Goal: Task Accomplishment & Management: Manage account settings

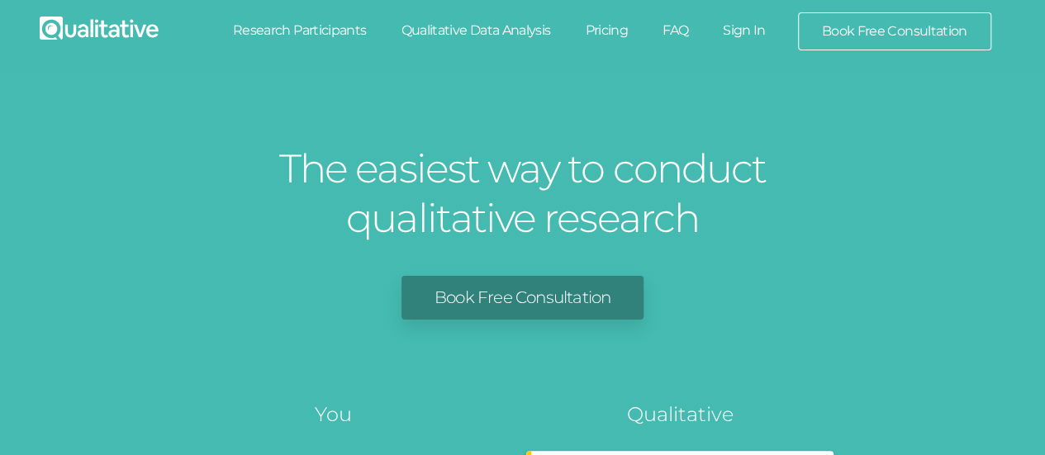
click at [745, 45] on link "Sign In" at bounding box center [745, 30] width 78 height 36
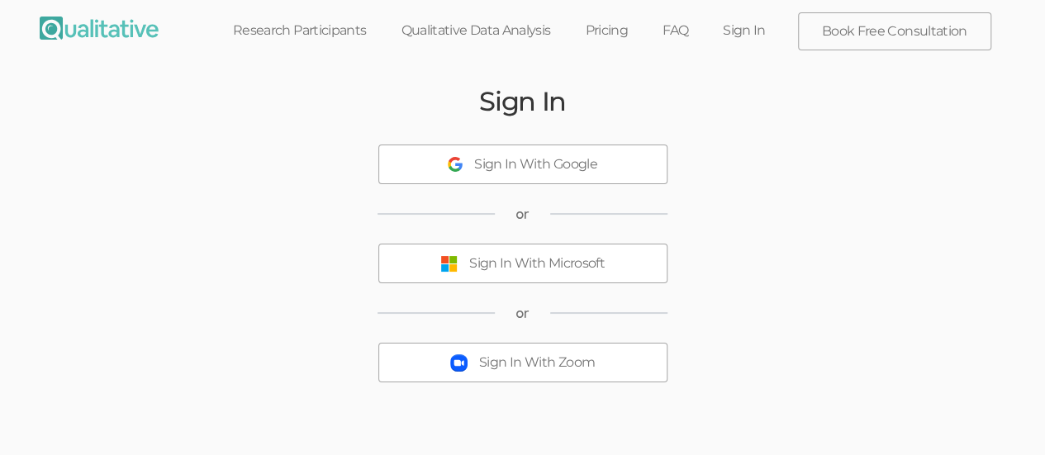
click at [583, 269] on div "Sign In With Microsoft" at bounding box center [537, 264] width 136 height 19
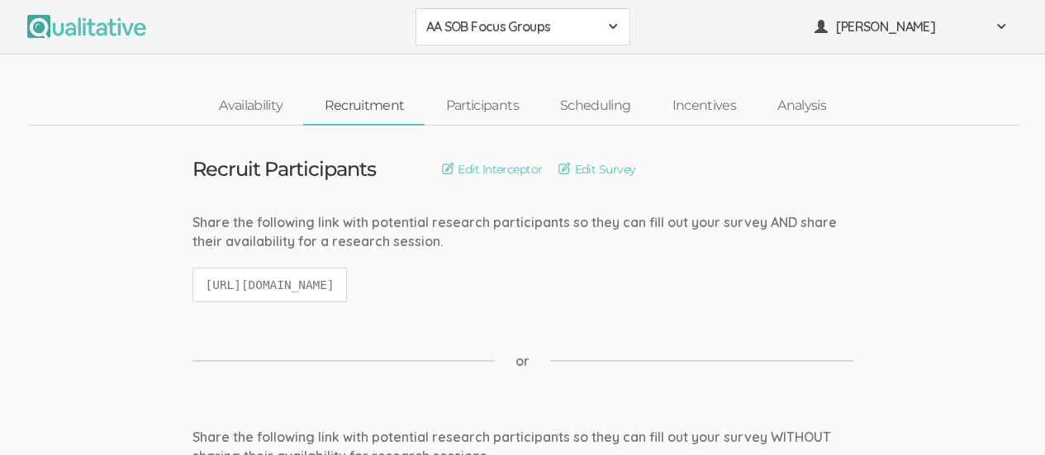
click at [599, 30] on div "AA SOB Focus Groups" at bounding box center [522, 26] width 193 height 19
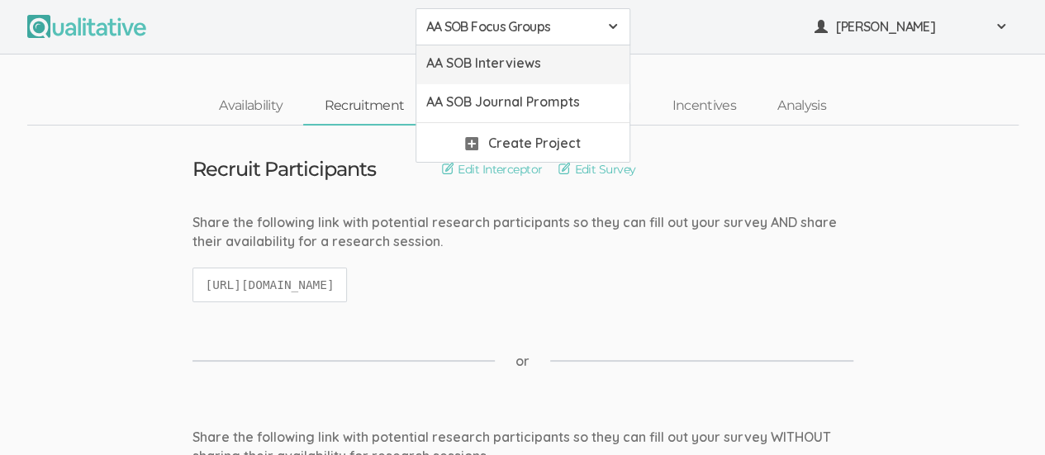
click at [550, 60] on span "AA SOB Interviews" at bounding box center [522, 63] width 193 height 19
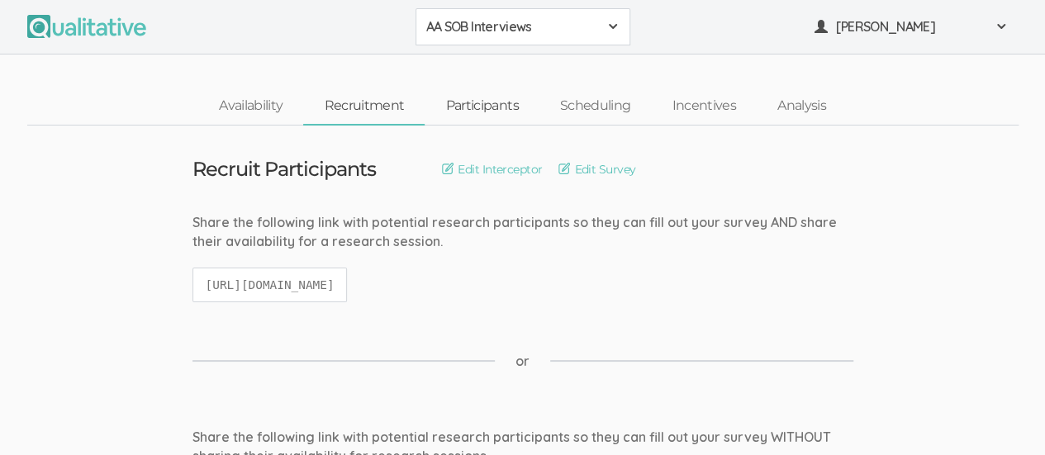
click at [489, 117] on link "Participants" at bounding box center [482, 106] width 114 height 36
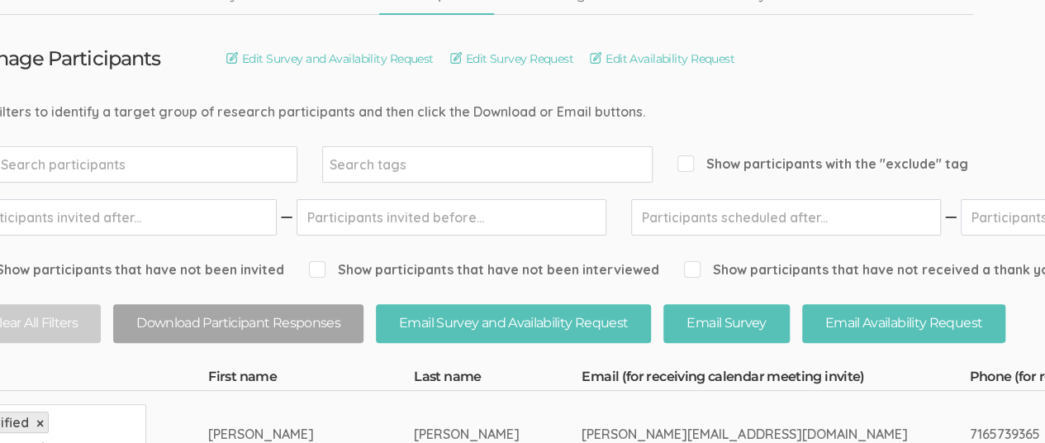
scroll to position [0, 45]
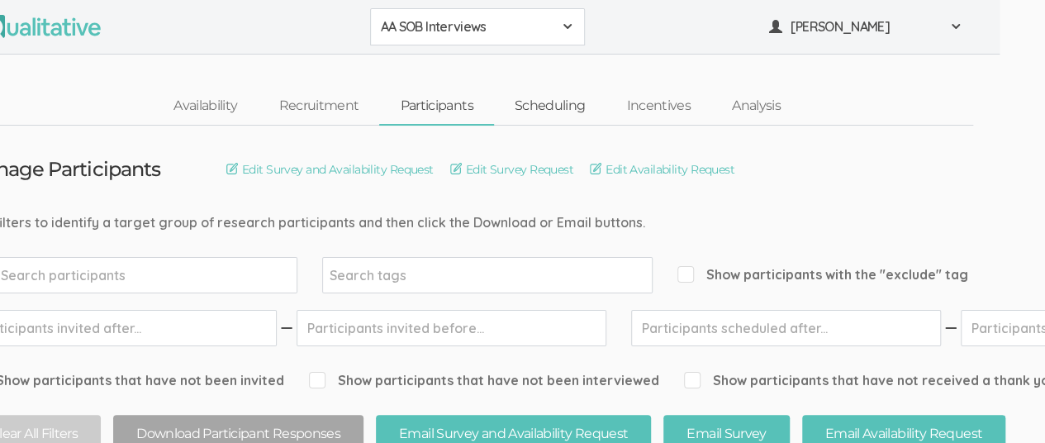
click at [545, 109] on link "Scheduling" at bounding box center [550, 106] width 112 height 36
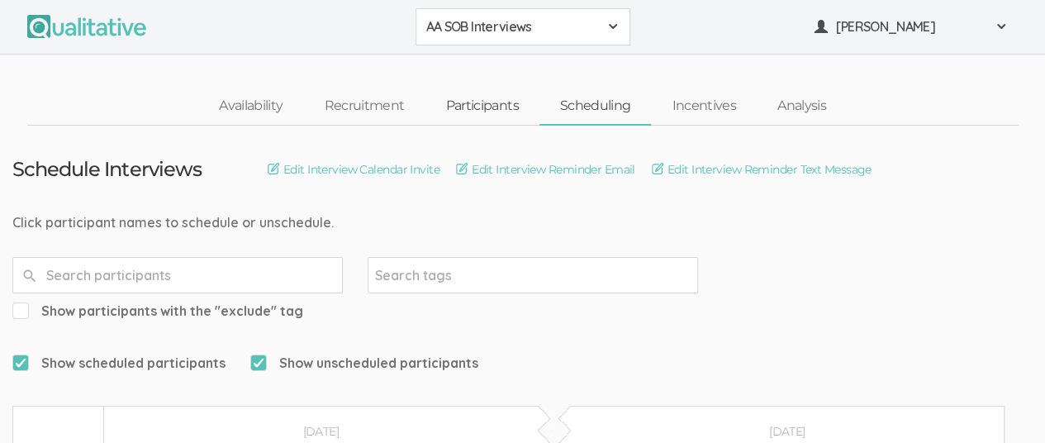
click at [484, 99] on link "Participants" at bounding box center [482, 106] width 114 height 36
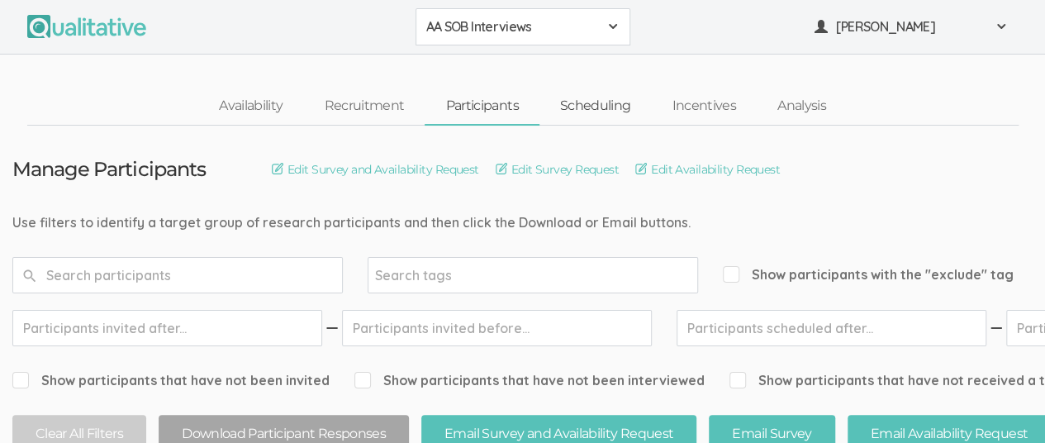
click at [602, 110] on link "Scheduling" at bounding box center [596, 106] width 112 height 36
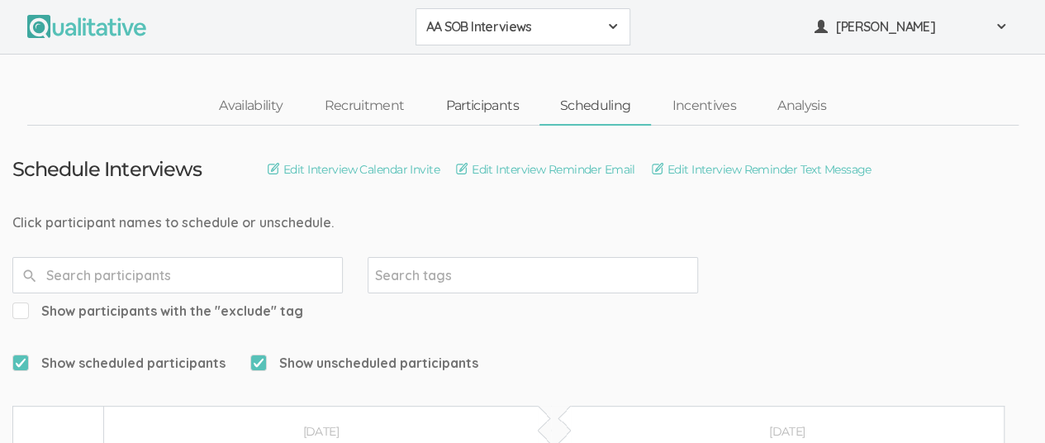
click at [468, 109] on link "Participants" at bounding box center [482, 106] width 114 height 36
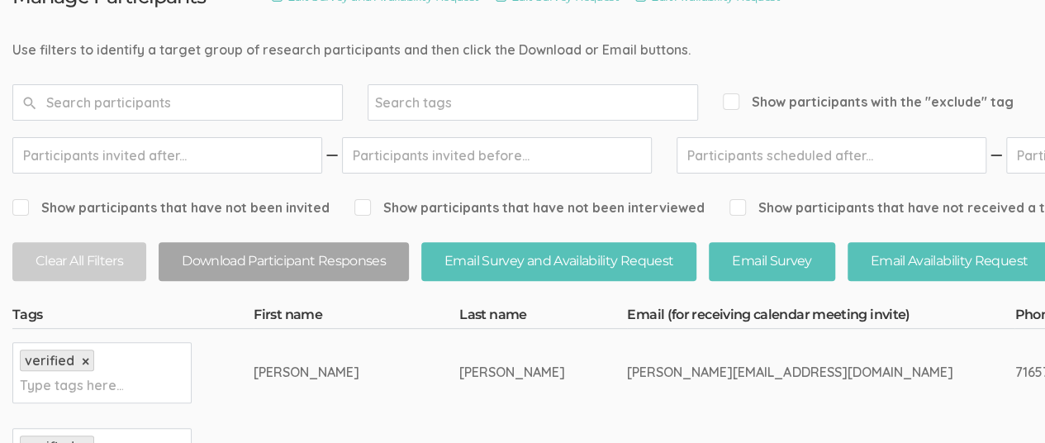
scroll to position [174, 0]
